Goal: Find specific page/section: Find specific page/section

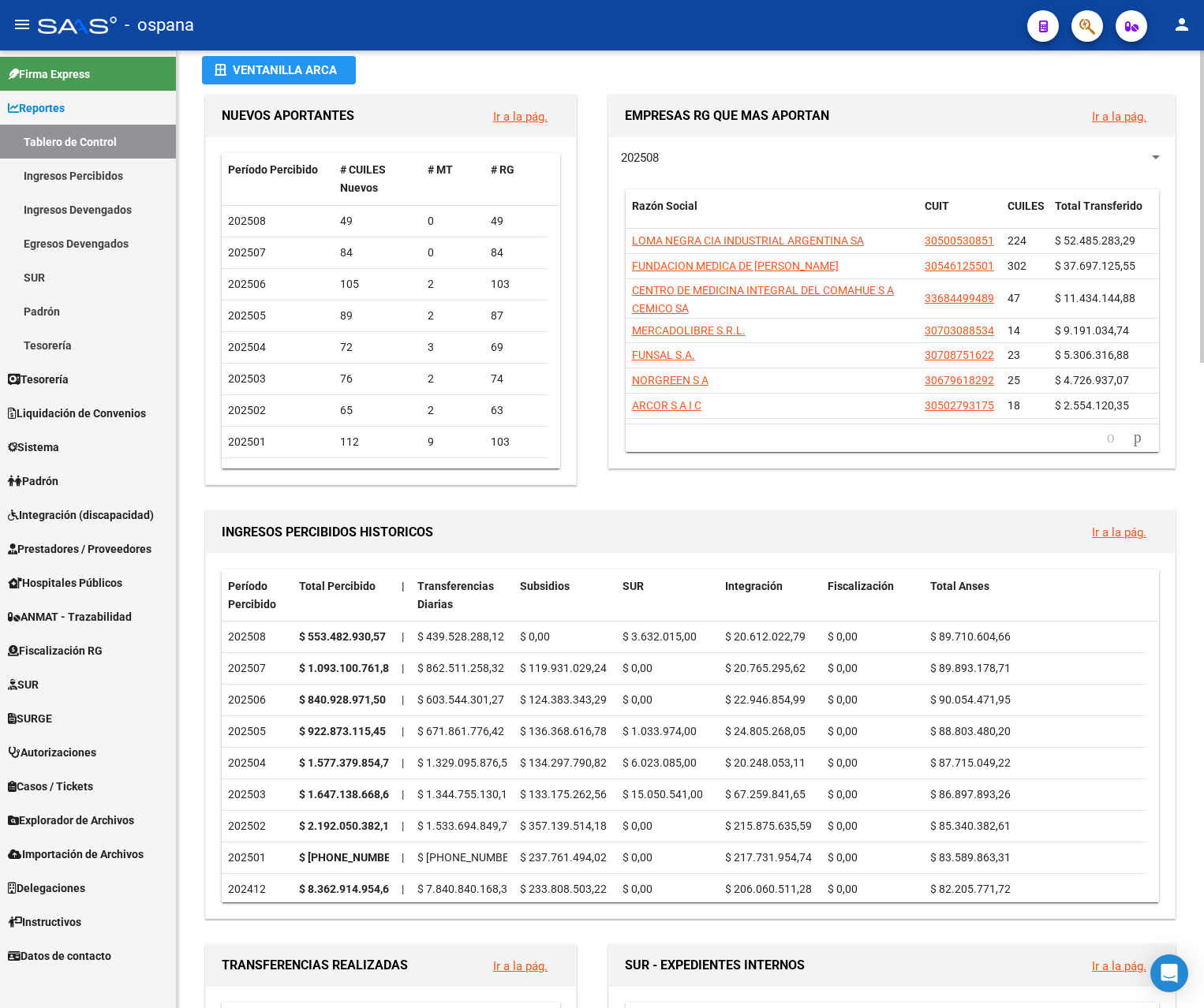
scroll to position [79, 0]
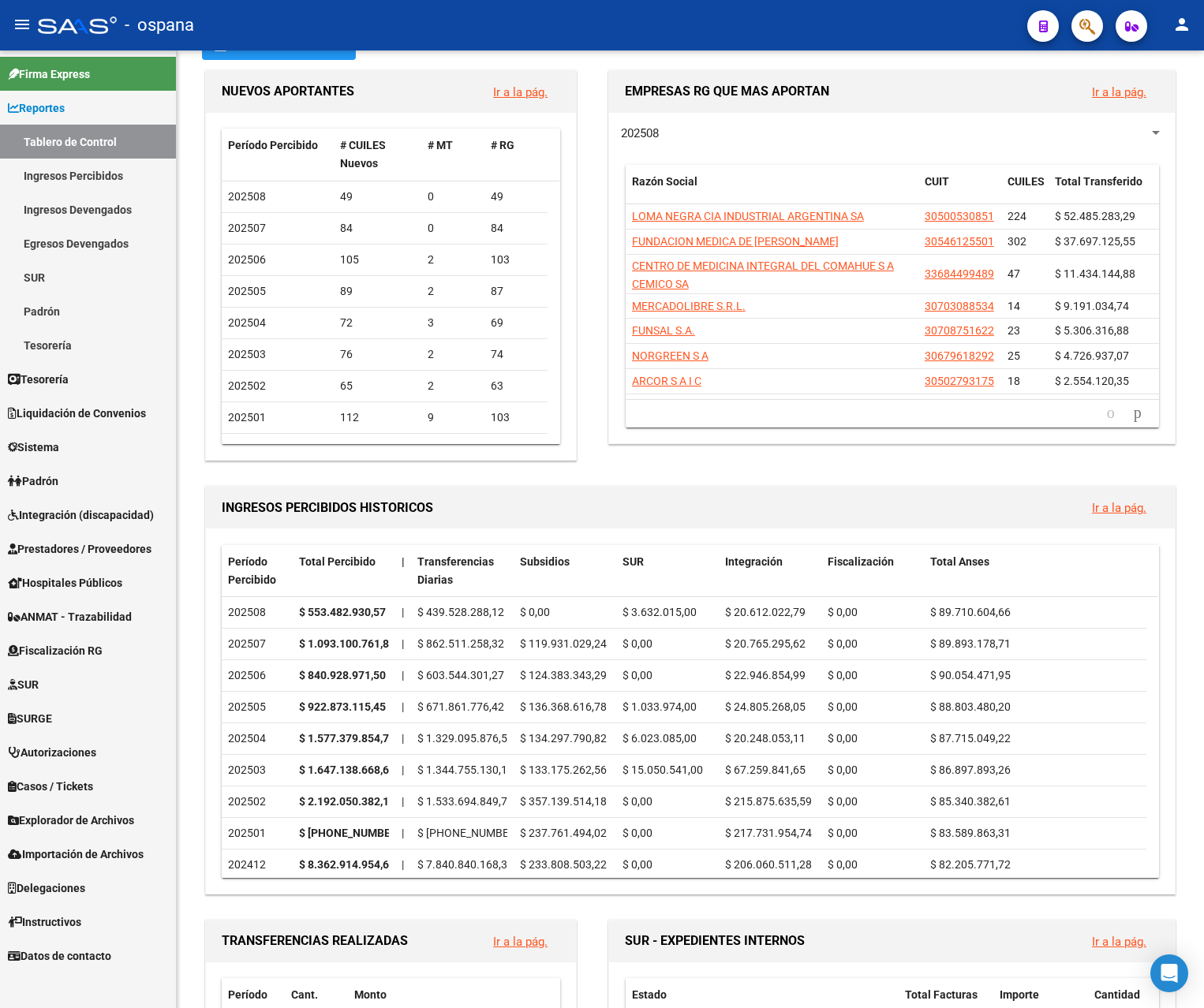
click at [102, 169] on link "Ingresos Percibidos" at bounding box center [88, 175] width 176 height 34
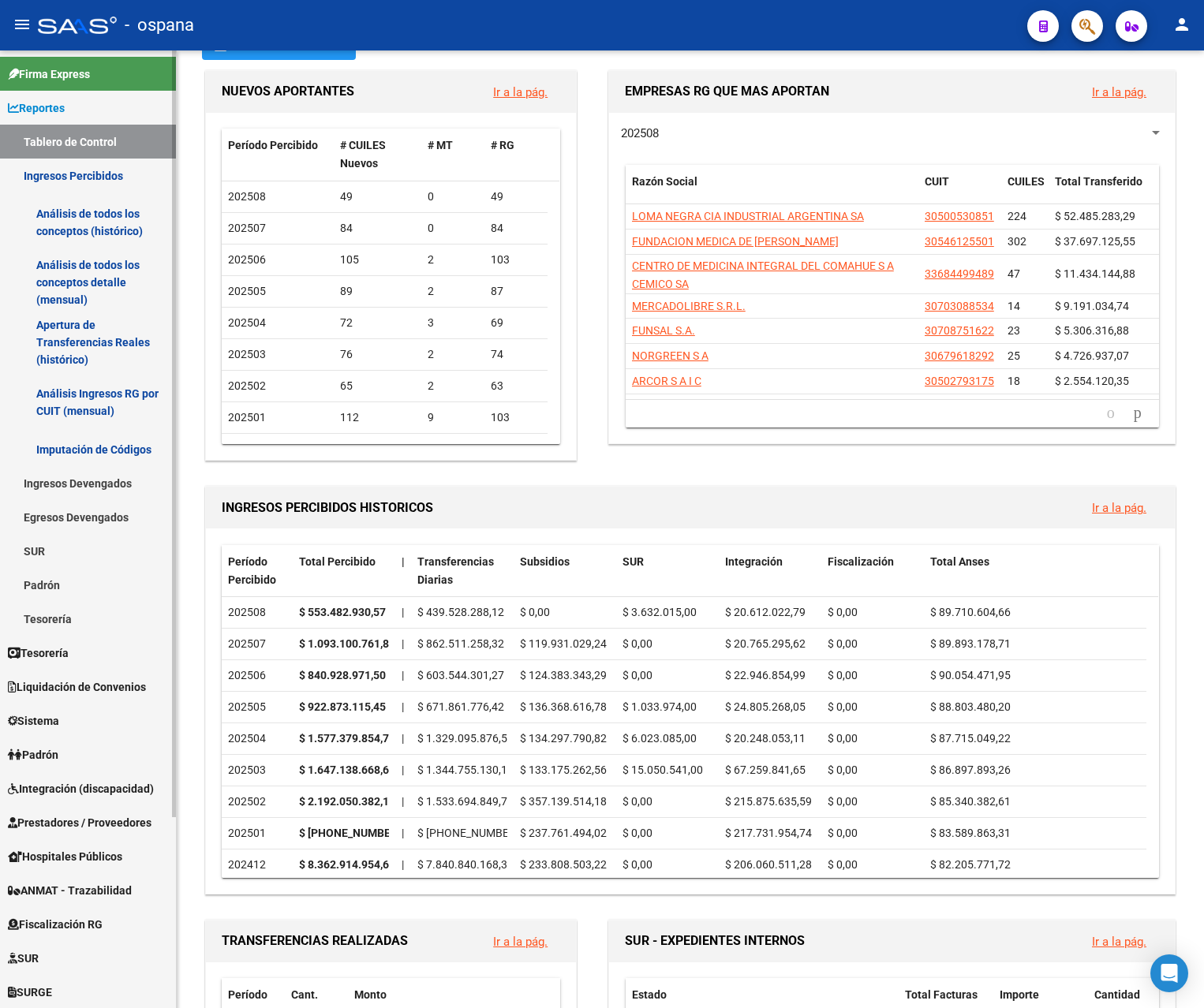
click at [106, 265] on link "Análisis de todos los conceptos detalle (mensual)" at bounding box center [88, 282] width 176 height 60
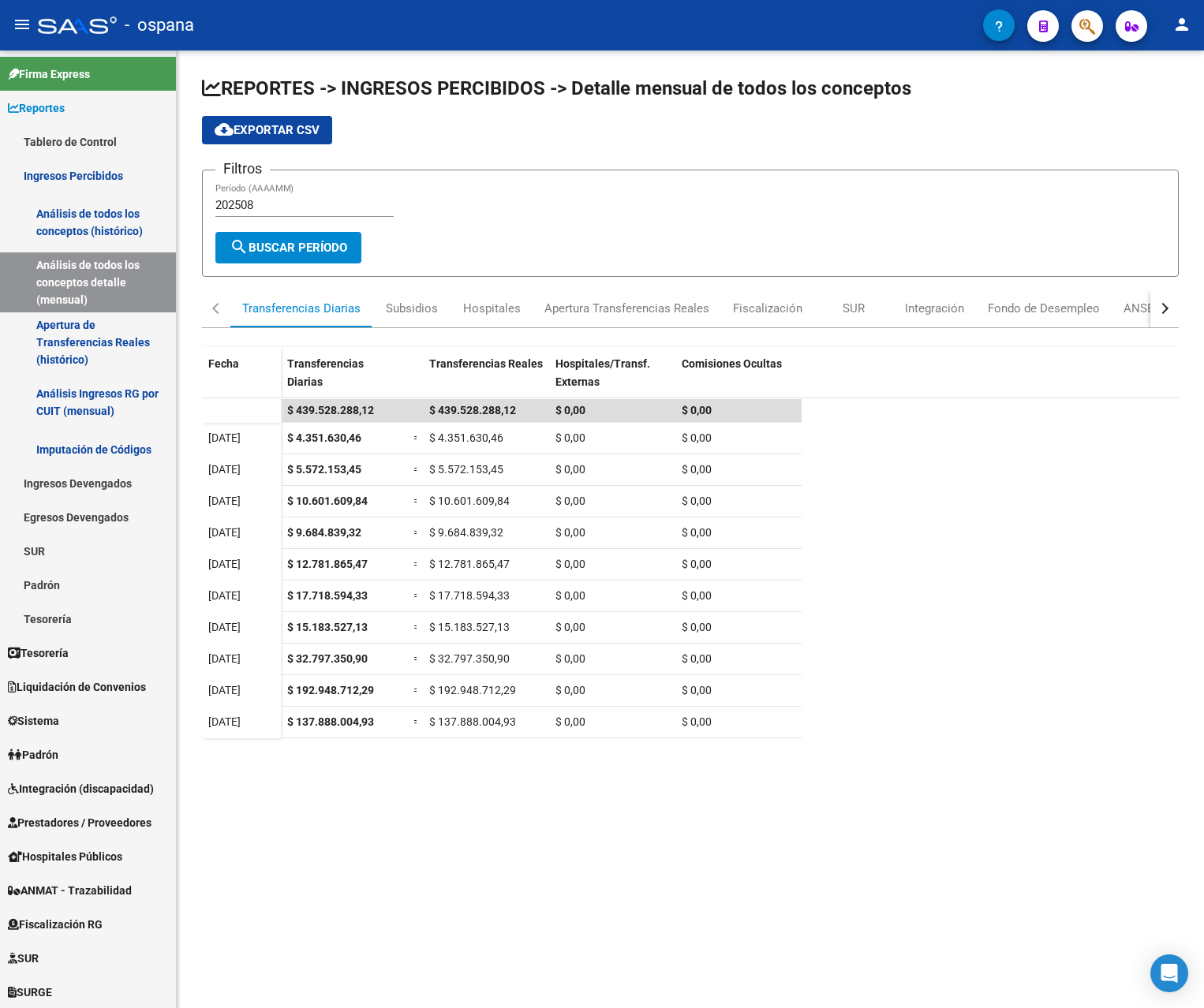
click at [1179, 25] on mat-icon "person" at bounding box center [1182, 24] width 19 height 19
click at [1156, 107] on button "exit_to_app Salir" at bounding box center [1150, 104] width 96 height 38
